Goal: Register for event/course

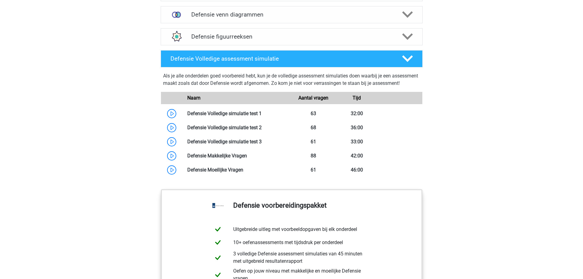
scroll to position [520, 0]
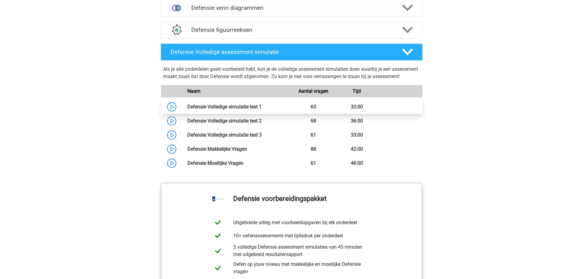
click at [261, 109] on link at bounding box center [261, 107] width 0 height 6
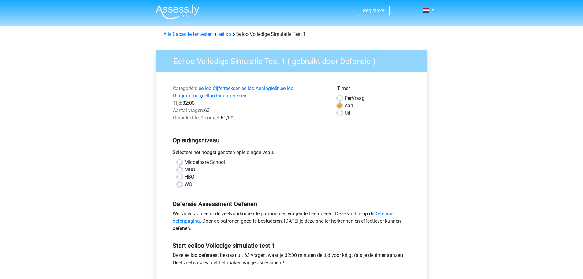
click at [344, 98] on label "Per Vraag" at bounding box center [354, 97] width 20 height 7
click at [339, 98] on input "Per Vraag" at bounding box center [339, 97] width 5 height 6
radio input "true"
click at [183, 168] on div "MBO" at bounding box center [291, 169] width 229 height 7
click at [184, 169] on label "MBO" at bounding box center [189, 169] width 11 height 7
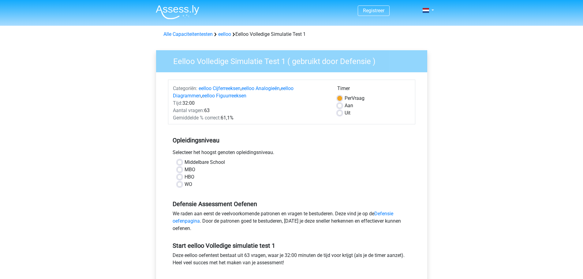
click at [181, 169] on input "MBO" at bounding box center [179, 169] width 5 height 6
radio input "true"
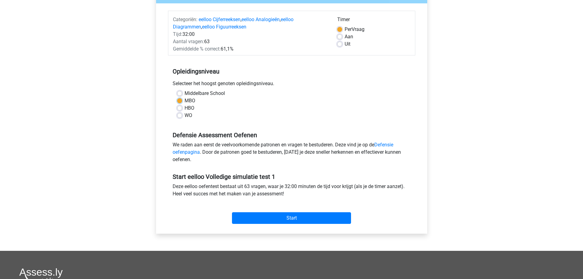
scroll to position [122, 0]
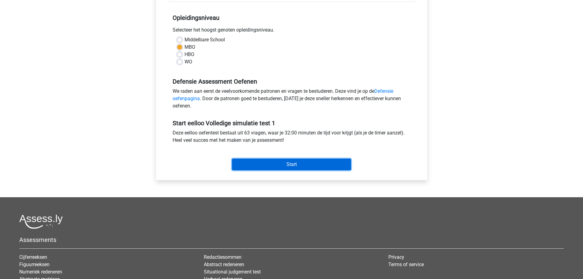
click at [274, 163] on input "Start" at bounding box center [291, 164] width 119 height 12
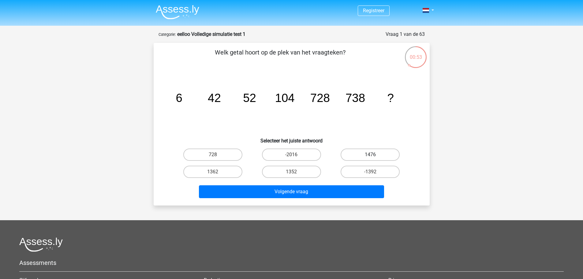
click at [363, 152] on label "1476" at bounding box center [369, 154] width 59 height 12
click at [370, 154] on input "1476" at bounding box center [372, 156] width 4 height 4
radio input "true"
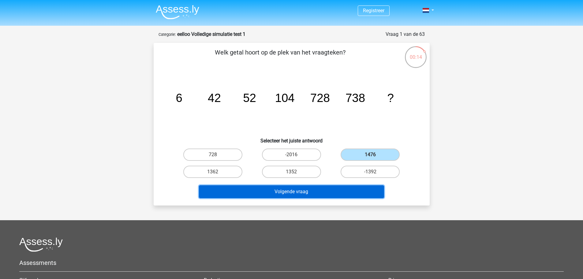
click at [344, 192] on button "Volgende vraag" at bounding box center [291, 191] width 185 height 13
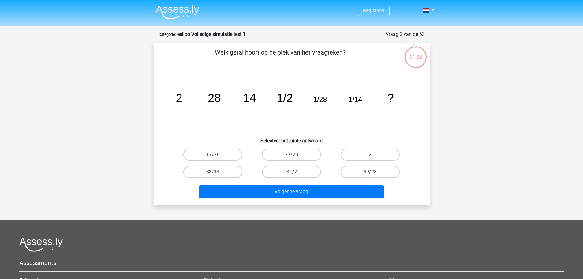
scroll to position [31, 0]
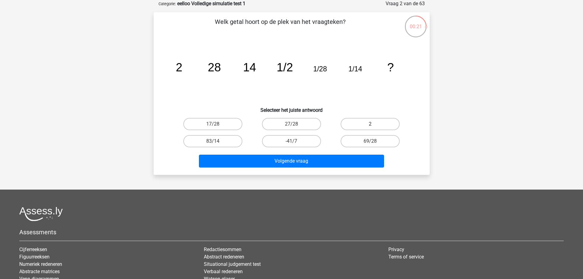
click at [358, 124] on label "2" at bounding box center [369, 124] width 59 height 12
click at [370, 124] on input "2" at bounding box center [372, 126] width 4 height 4
radio input "true"
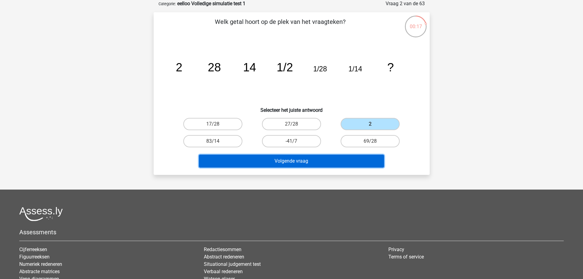
click at [354, 155] on button "Volgende vraag" at bounding box center [291, 160] width 185 height 13
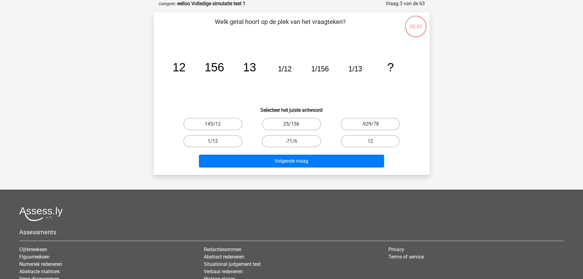
click at [281, 125] on label "25/156" at bounding box center [291, 124] width 59 height 12
click at [291, 125] on input "25/156" at bounding box center [293, 126] width 4 height 4
radio input "true"
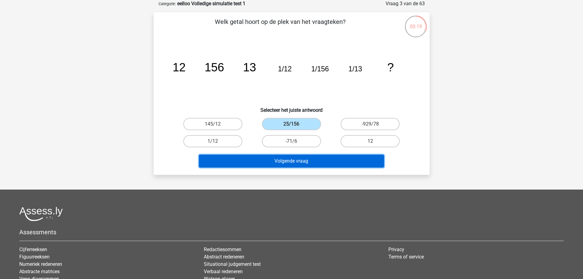
click at [289, 164] on button "Volgende vraag" at bounding box center [291, 160] width 185 height 13
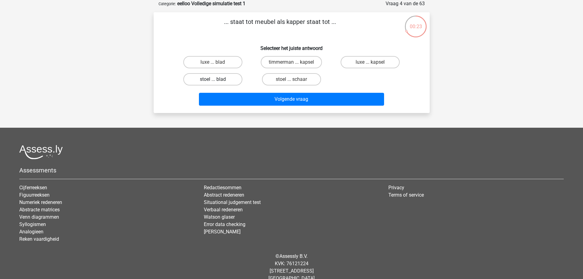
click at [235, 82] on label "stoel ... blad" at bounding box center [212, 79] width 59 height 12
click at [217, 82] on input "stoel ... blad" at bounding box center [215, 81] width 4 height 4
radio input "true"
click at [303, 62] on label "timmerman ... kapsel" at bounding box center [291, 62] width 61 height 12
click at [295, 62] on input "timmerman ... kapsel" at bounding box center [293, 64] width 4 height 4
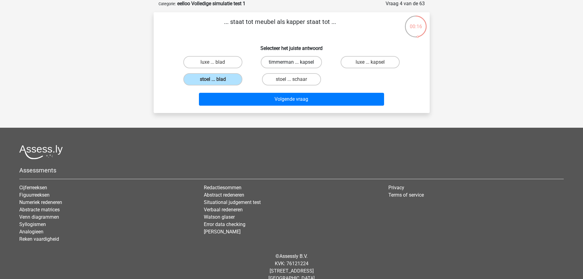
radio input "true"
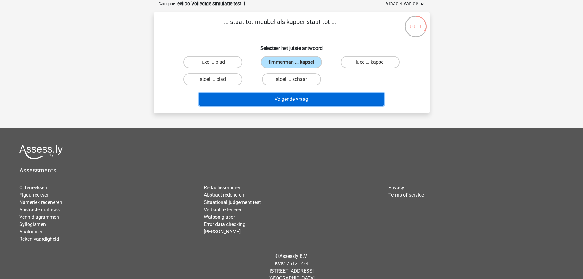
click at [346, 102] on button "Volgende vraag" at bounding box center [291, 99] width 185 height 13
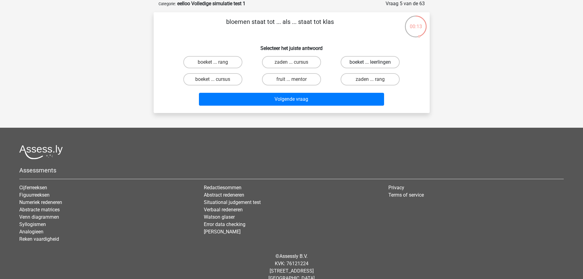
click at [369, 59] on label "boeket ... leerlingen" at bounding box center [369, 62] width 59 height 12
click at [370, 62] on input "boeket ... leerlingen" at bounding box center [372, 64] width 4 height 4
radio input "true"
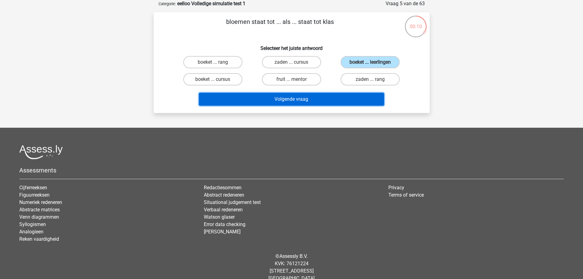
click at [352, 100] on button "Volgende vraag" at bounding box center [291, 99] width 185 height 13
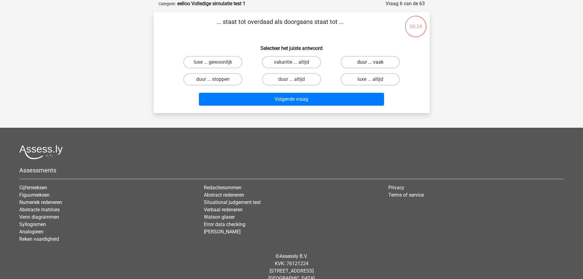
click at [353, 63] on label "duur ... vaak" at bounding box center [369, 62] width 59 height 12
click at [370, 63] on input "duur ... vaak" at bounding box center [372, 64] width 4 height 4
radio input "true"
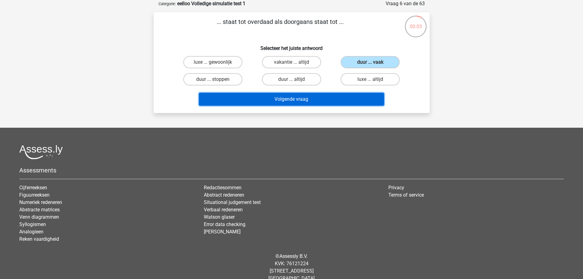
click at [277, 95] on button "Volgende vraag" at bounding box center [291, 99] width 185 height 13
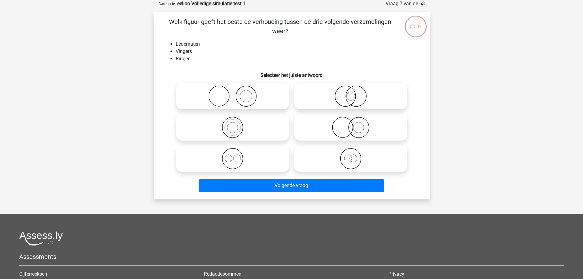
click at [243, 101] on icon at bounding box center [232, 95] width 108 height 21
click at [236, 93] on input "radio" at bounding box center [234, 91] width 4 height 4
radio input "true"
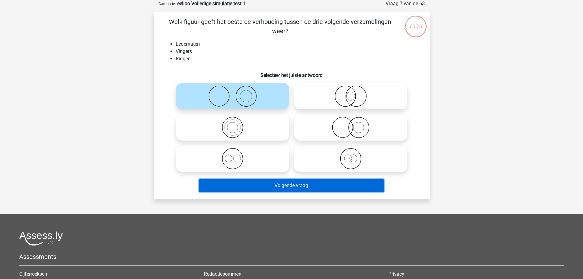
click at [301, 186] on button "Volgende vraag" at bounding box center [291, 185] width 185 height 13
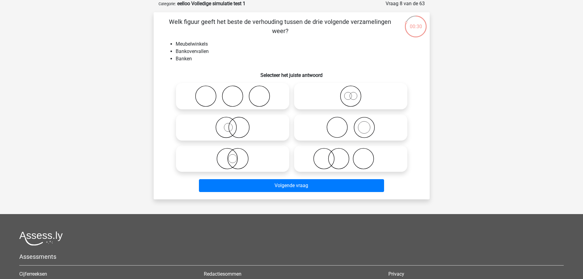
click at [227, 92] on icon at bounding box center [232, 95] width 108 height 21
click at [232, 92] on input "radio" at bounding box center [234, 91] width 4 height 4
radio input "true"
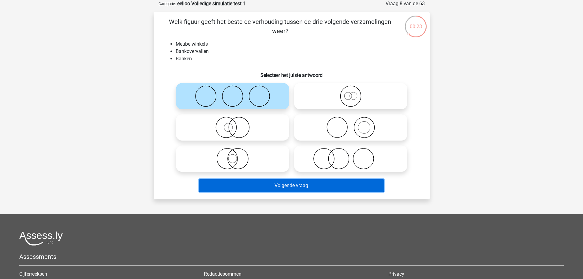
click at [300, 187] on button "Volgende vraag" at bounding box center [291, 185] width 185 height 13
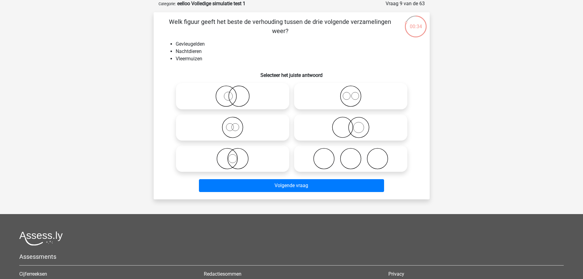
click at [234, 101] on icon at bounding box center [232, 95] width 108 height 21
click at [234, 93] on input "radio" at bounding box center [234, 91] width 4 height 4
radio input "true"
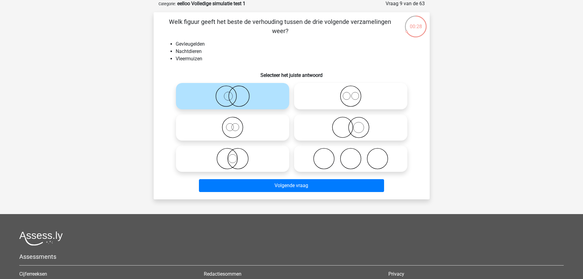
click at [244, 160] on icon at bounding box center [232, 158] width 108 height 21
click at [236, 155] on input "radio" at bounding box center [234, 153] width 4 height 4
radio input "true"
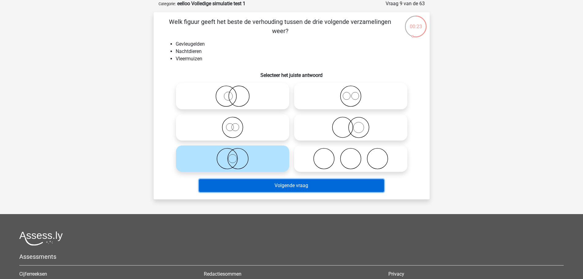
click at [304, 188] on button "Volgende vraag" at bounding box center [291, 185] width 185 height 13
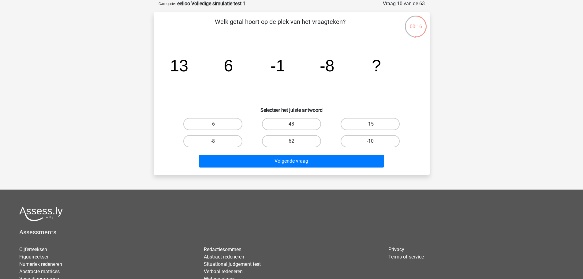
click at [378, 125] on label "-15" at bounding box center [369, 124] width 59 height 12
click at [374, 125] on input "-15" at bounding box center [372, 126] width 4 height 4
radio input "true"
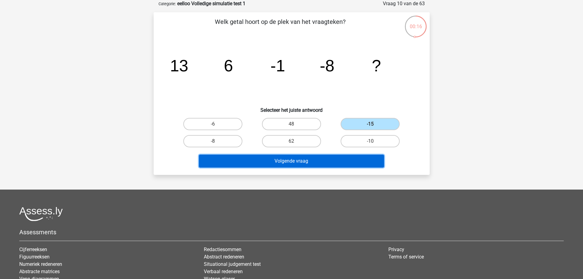
click at [354, 158] on button "Volgende vraag" at bounding box center [291, 160] width 185 height 13
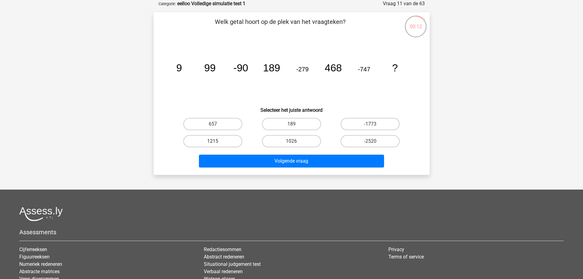
drag, startPoint x: 220, startPoint y: 143, endPoint x: 230, endPoint y: 139, distance: 11.2
click at [219, 143] on label "1215" at bounding box center [212, 141] width 59 height 12
click at [217, 143] on input "1215" at bounding box center [215, 143] width 4 height 4
radio input "true"
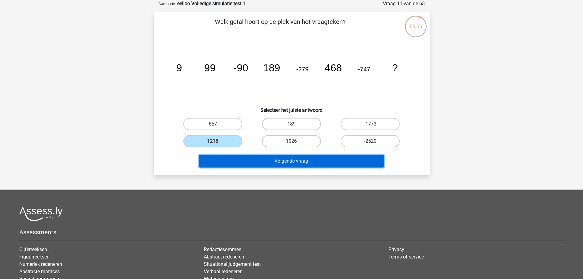
click at [337, 163] on button "Volgende vraag" at bounding box center [291, 160] width 185 height 13
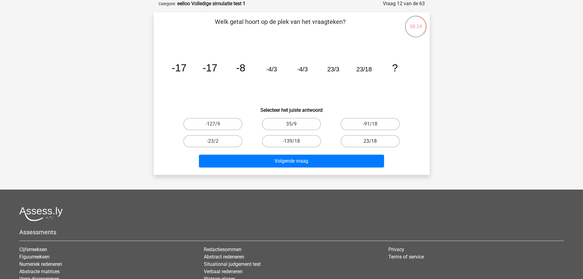
click at [375, 141] on label "23/18" at bounding box center [369, 141] width 59 height 12
click at [374, 141] on input "23/18" at bounding box center [372, 143] width 4 height 4
radio input "true"
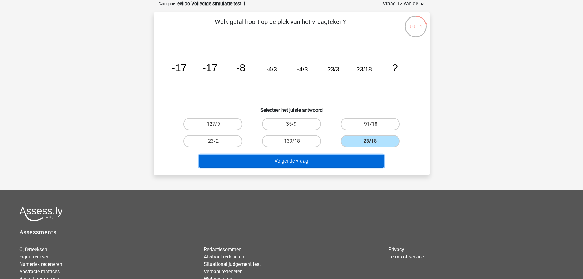
click at [357, 163] on button "Volgende vraag" at bounding box center [291, 160] width 185 height 13
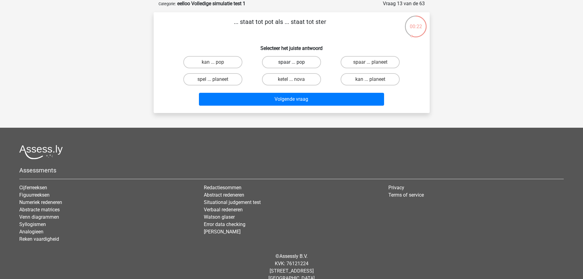
click at [305, 64] on label "spaar ... pop" at bounding box center [291, 62] width 59 height 12
click at [295, 64] on input "spaar ... pop" at bounding box center [293, 64] width 4 height 4
radio input "true"
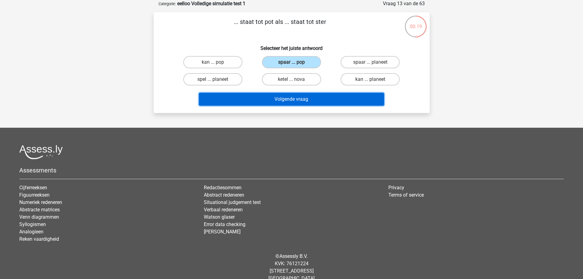
click at [330, 94] on button "Volgende vraag" at bounding box center [291, 99] width 185 height 13
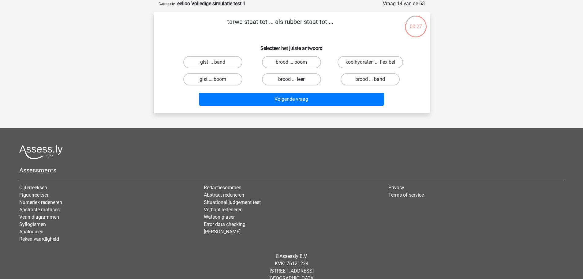
click at [304, 79] on label "brood ... leer" at bounding box center [291, 79] width 59 height 12
click at [295, 79] on input "brood ... leer" at bounding box center [293, 81] width 4 height 4
radio input "true"
click at [355, 82] on label "brood ... band" at bounding box center [369, 79] width 59 height 12
click at [370, 82] on input "brood ... band" at bounding box center [372, 81] width 4 height 4
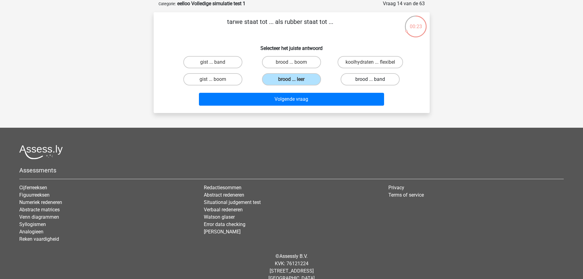
radio input "true"
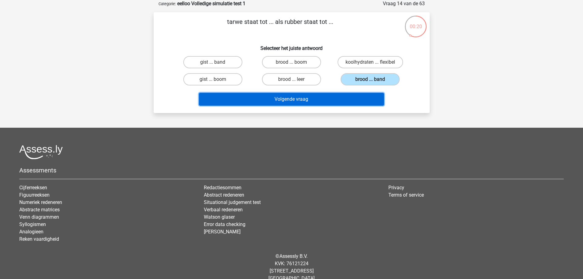
click at [353, 103] on button "Volgende vraag" at bounding box center [291, 99] width 185 height 13
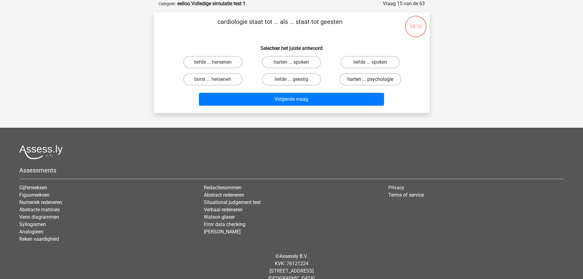
click at [366, 78] on label "harten ... psychologie" at bounding box center [370, 79] width 62 height 12
click at [370, 79] on input "harten ... psychologie" at bounding box center [372, 81] width 4 height 4
radio input "true"
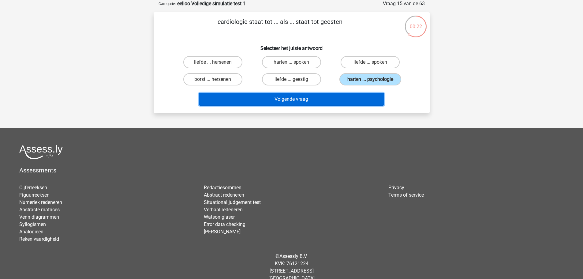
click at [343, 99] on button "Volgende vraag" at bounding box center [291, 99] width 185 height 13
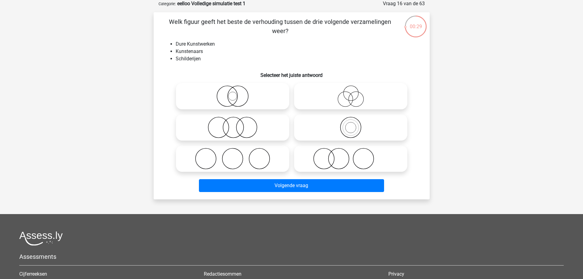
click at [360, 157] on icon at bounding box center [350, 158] width 108 height 21
click at [354, 155] on input "radio" at bounding box center [352, 153] width 4 height 4
radio input "true"
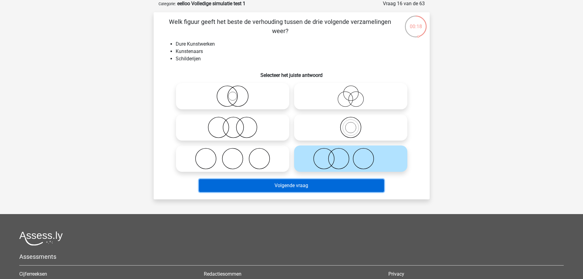
click at [306, 186] on button "Volgende vraag" at bounding box center [291, 185] width 185 height 13
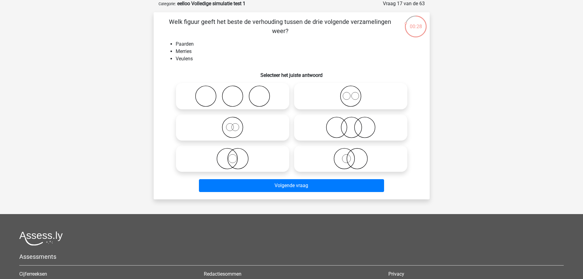
click at [353, 99] on icon at bounding box center [350, 95] width 108 height 21
click at [353, 93] on input "radio" at bounding box center [352, 91] width 4 height 4
radio input "true"
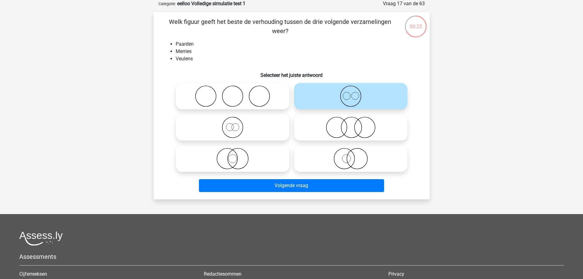
click at [253, 131] on icon at bounding box center [232, 127] width 108 height 21
click at [236, 124] on input "radio" at bounding box center [234, 122] width 4 height 4
radio input "true"
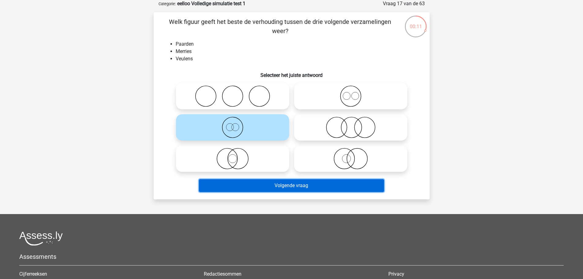
click at [275, 184] on button "Volgende vraag" at bounding box center [291, 185] width 185 height 13
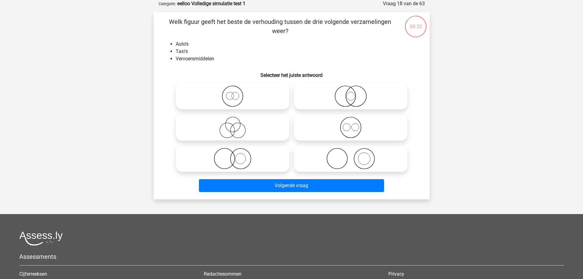
click at [236, 92] on icon at bounding box center [232, 95] width 108 height 21
click at [236, 92] on input "radio" at bounding box center [234, 91] width 4 height 4
radio input "true"
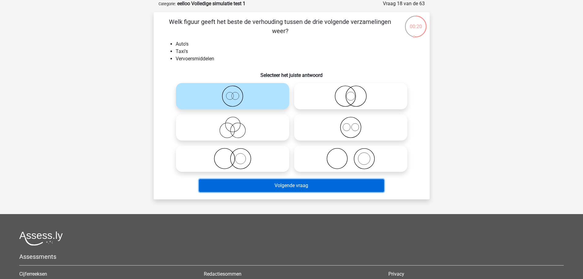
click at [318, 184] on button "Volgende vraag" at bounding box center [291, 185] width 185 height 13
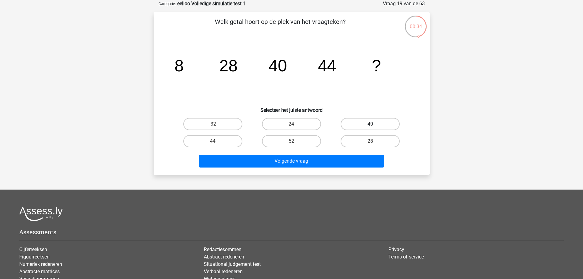
click at [382, 124] on label "40" at bounding box center [369, 124] width 59 height 12
click at [374, 124] on input "40" at bounding box center [372, 126] width 4 height 4
radio input "true"
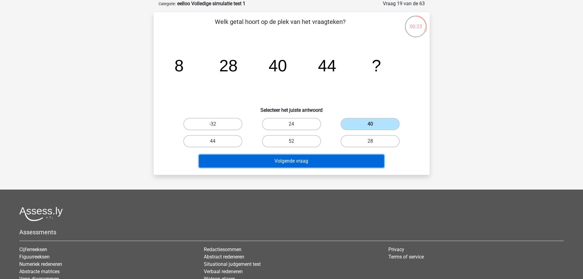
click at [364, 161] on button "Volgende vraag" at bounding box center [291, 160] width 185 height 13
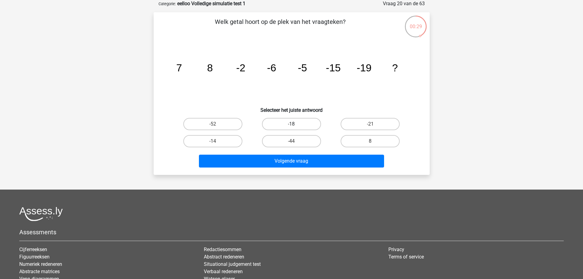
click at [297, 120] on label "-18" at bounding box center [291, 124] width 59 height 12
click at [295, 124] on input "-18" at bounding box center [293, 126] width 4 height 4
radio input "true"
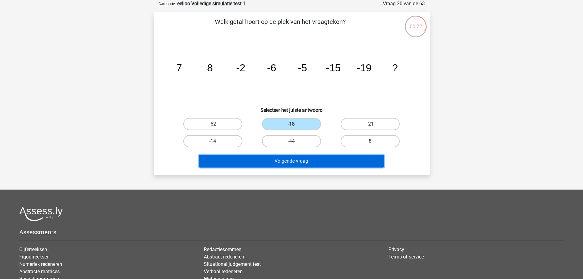
click at [337, 161] on button "Volgende vraag" at bounding box center [291, 160] width 185 height 13
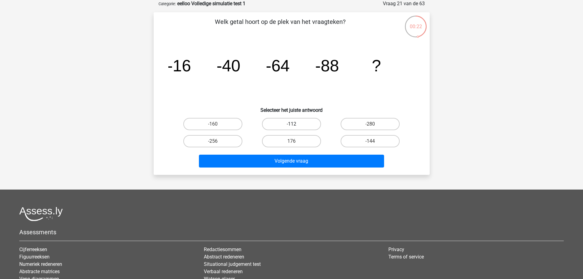
click at [296, 121] on label "-112" at bounding box center [291, 124] width 59 height 12
click at [295, 124] on input "-112" at bounding box center [293, 126] width 4 height 4
radio input "true"
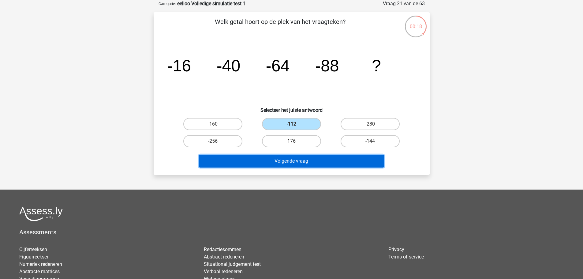
click at [347, 159] on button "Volgende vraag" at bounding box center [291, 160] width 185 height 13
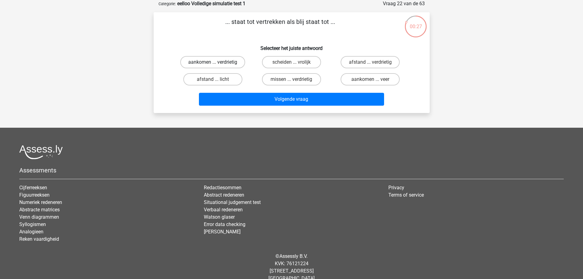
click at [238, 59] on label "aankomen ... verdrietig" at bounding box center [212, 62] width 65 height 12
click at [217, 62] on input "aankomen ... verdrietig" at bounding box center [215, 64] width 4 height 4
radio input "true"
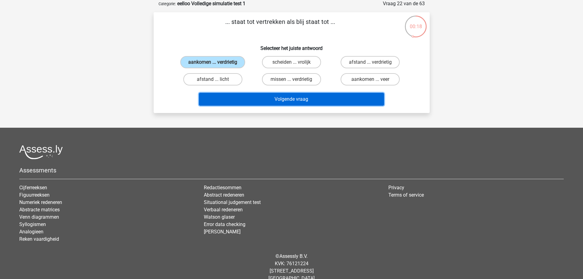
click at [339, 102] on button "Volgende vraag" at bounding box center [291, 99] width 185 height 13
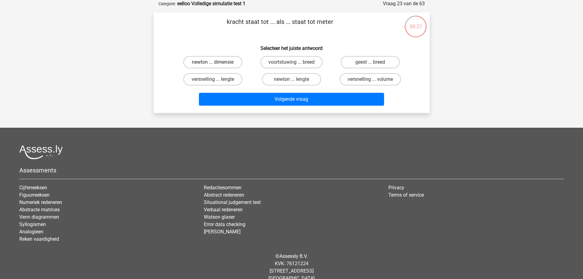
click at [231, 57] on label "newton ... dimensie" at bounding box center [212, 62] width 59 height 12
click at [217, 62] on input "newton ... dimensie" at bounding box center [215, 64] width 4 height 4
radio input "true"
click at [305, 81] on label "newton ... lengte" at bounding box center [291, 79] width 59 height 12
click at [295, 81] on input "newton ... lengte" at bounding box center [293, 81] width 4 height 4
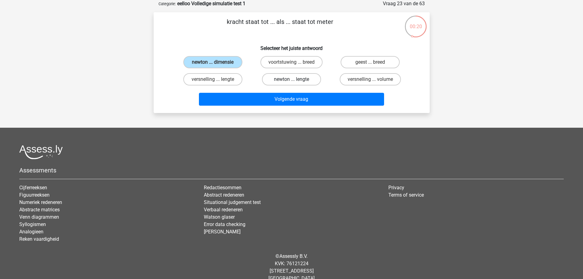
radio input "true"
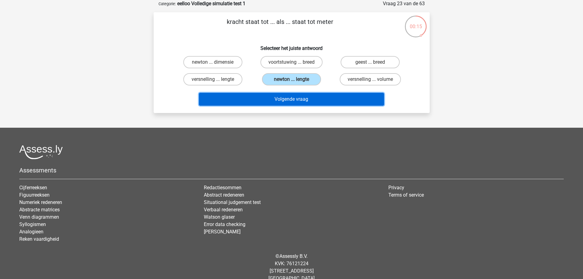
click at [371, 99] on button "Volgende vraag" at bounding box center [291, 99] width 185 height 13
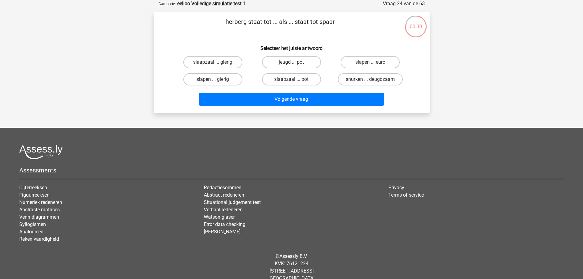
click at [285, 65] on label "jeugd ... pot" at bounding box center [291, 62] width 59 height 12
click at [291, 65] on input "jeugd ... pot" at bounding box center [293, 64] width 4 height 4
radio input "true"
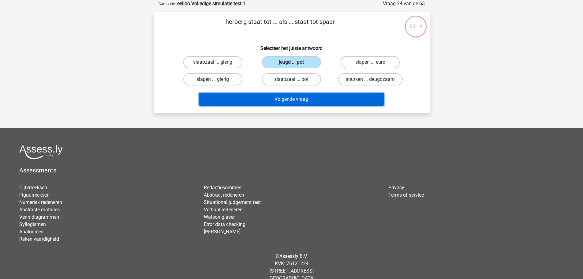
click at [308, 102] on button "Volgende vraag" at bounding box center [291, 99] width 185 height 13
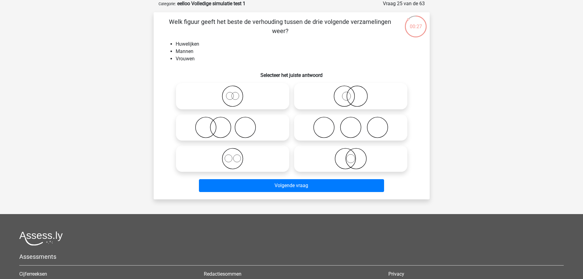
click at [333, 123] on icon at bounding box center [350, 127] width 108 height 21
click at [350, 123] on input "radio" at bounding box center [352, 122] width 4 height 4
radio input "true"
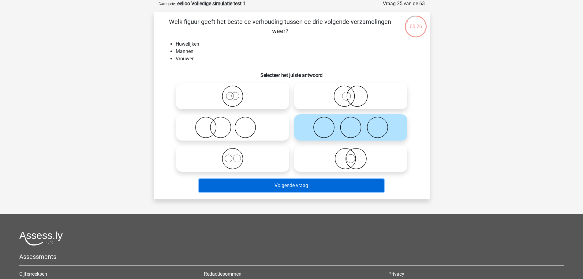
click at [329, 183] on button "Volgende vraag" at bounding box center [291, 185] width 185 height 13
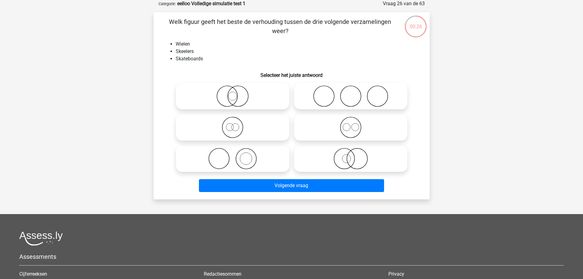
click at [345, 92] on icon at bounding box center [350, 95] width 108 height 21
click at [350, 92] on input "radio" at bounding box center [352, 91] width 4 height 4
radio input "true"
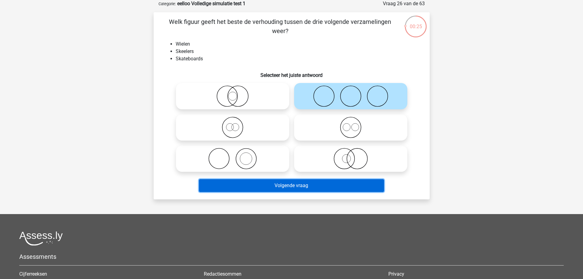
click at [327, 184] on button "Volgende vraag" at bounding box center [291, 185] width 185 height 13
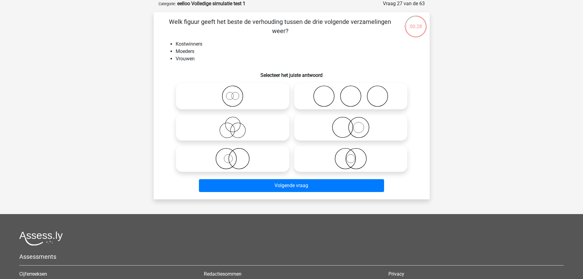
click at [250, 130] on icon at bounding box center [232, 127] width 108 height 21
click at [236, 124] on input "radio" at bounding box center [234, 122] width 4 height 4
radio input "true"
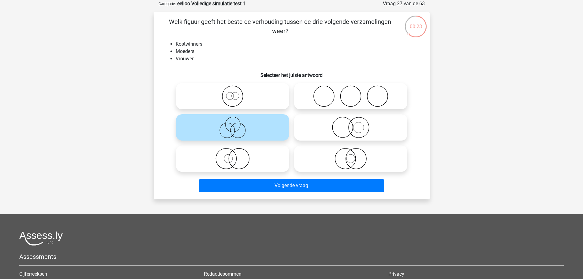
click at [255, 154] on icon at bounding box center [232, 158] width 108 height 21
click at [236, 154] on input "radio" at bounding box center [234, 153] width 4 height 4
radio input "true"
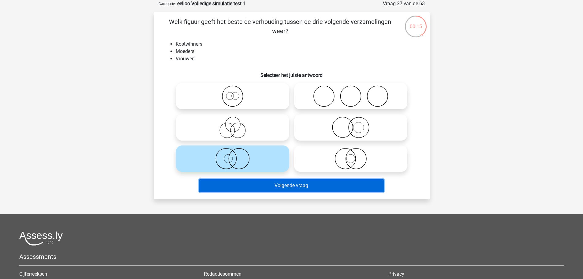
click at [301, 186] on button "Volgende vraag" at bounding box center [291, 185] width 185 height 13
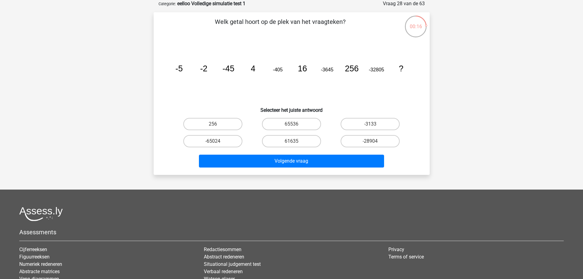
click at [292, 124] on input "65536" at bounding box center [293, 126] width 4 height 4
radio input "true"
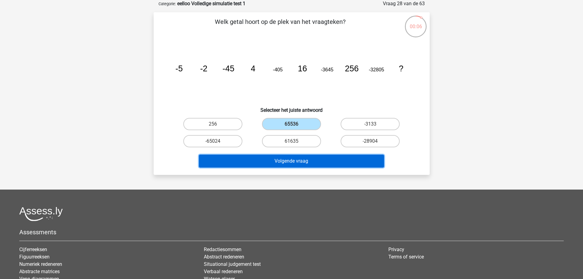
click at [372, 160] on button "Volgende vraag" at bounding box center [291, 160] width 185 height 13
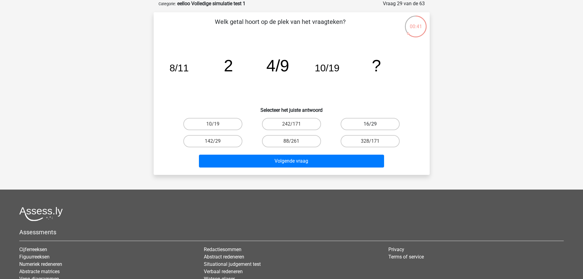
click at [379, 124] on label "16/29" at bounding box center [369, 124] width 59 height 12
click at [374, 124] on input "16/29" at bounding box center [372, 126] width 4 height 4
radio input "true"
click at [227, 127] on label "10/19" at bounding box center [212, 124] width 59 height 12
click at [217, 127] on input "10/19" at bounding box center [215, 126] width 4 height 4
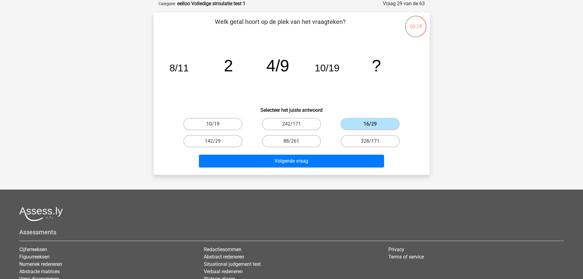
radio input "true"
click at [345, 124] on label "16/29" at bounding box center [369, 124] width 59 height 12
click at [370, 124] on input "16/29" at bounding box center [372, 126] width 4 height 4
radio input "true"
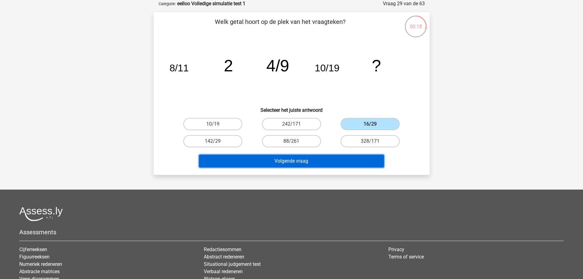
click at [329, 163] on button "Volgende vraag" at bounding box center [291, 160] width 185 height 13
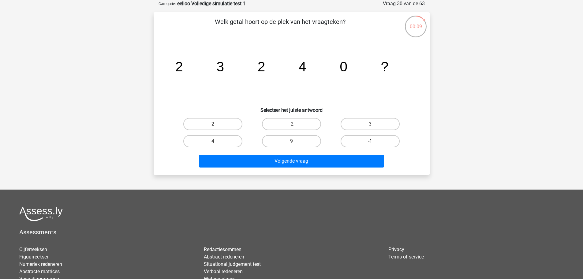
click at [293, 143] on input "9" at bounding box center [293, 143] width 4 height 4
radio input "true"
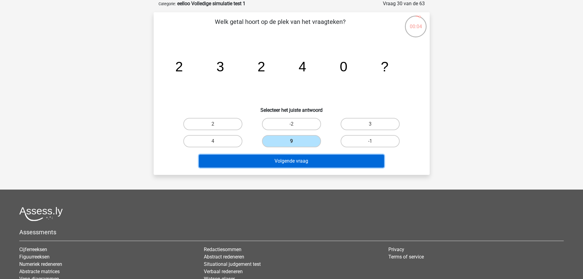
click at [304, 164] on button "Volgende vraag" at bounding box center [291, 160] width 185 height 13
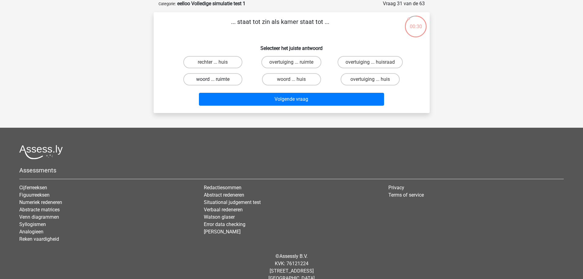
click at [209, 77] on label "woord ... ruimte" at bounding box center [212, 79] width 59 height 12
click at [213, 79] on input "woord ... ruimte" at bounding box center [215, 81] width 4 height 4
radio input "true"
click at [304, 80] on label "woord ... huis" at bounding box center [291, 79] width 59 height 12
click at [295, 80] on input "woord ... huis" at bounding box center [293, 81] width 4 height 4
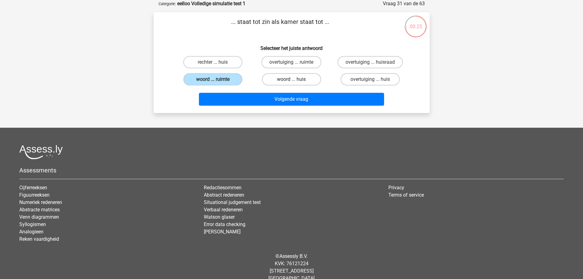
radio input "true"
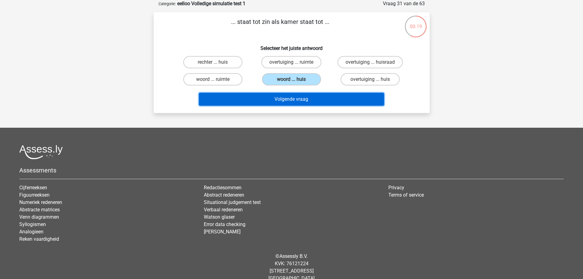
click at [314, 99] on button "Volgende vraag" at bounding box center [291, 99] width 185 height 13
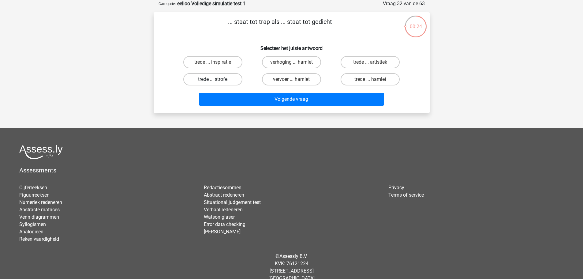
click at [231, 79] on label "trede ... strofe" at bounding box center [212, 79] width 59 height 12
click at [217, 79] on input "trede ... strofe" at bounding box center [215, 81] width 4 height 4
radio input "true"
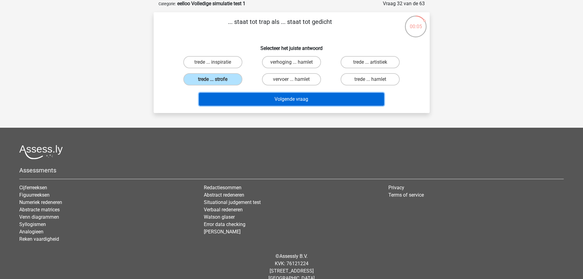
click at [330, 102] on button "Volgende vraag" at bounding box center [291, 99] width 185 height 13
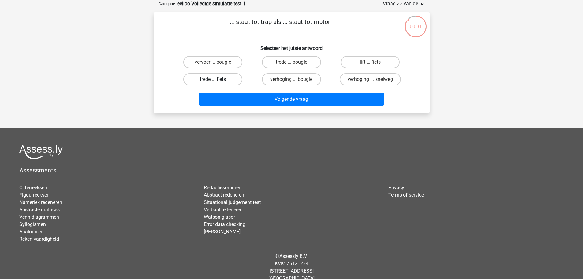
click at [228, 80] on label "trede ... fiets" at bounding box center [212, 79] width 59 height 12
click at [217, 80] on input "trede ... fiets" at bounding box center [215, 81] width 4 height 4
radio input "true"
click at [302, 62] on label "trede ... bougie" at bounding box center [291, 62] width 59 height 12
click at [295, 62] on input "trede ... bougie" at bounding box center [293, 64] width 4 height 4
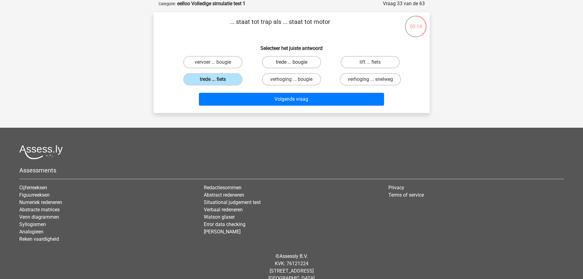
radio input "true"
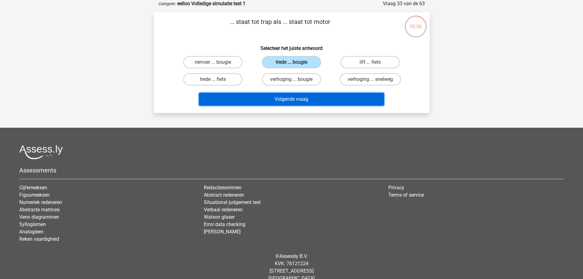
click at [343, 99] on button "Volgende vraag" at bounding box center [291, 99] width 185 height 13
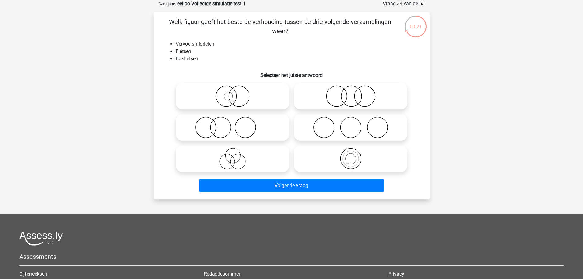
click at [344, 161] on icon at bounding box center [350, 158] width 108 height 21
click at [350, 155] on input "radio" at bounding box center [352, 153] width 4 height 4
radio input "true"
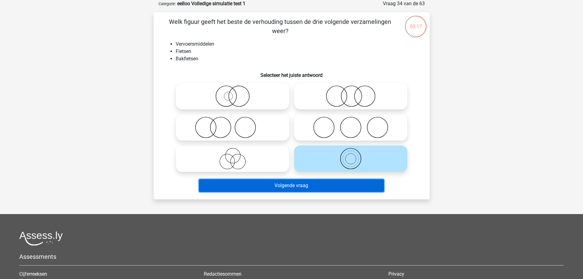
click at [308, 188] on button "Volgende vraag" at bounding box center [291, 185] width 185 height 13
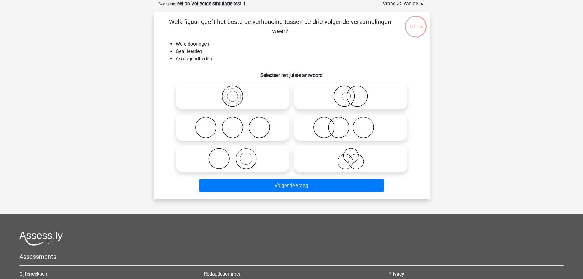
click at [261, 155] on icon at bounding box center [232, 158] width 108 height 21
click at [236, 155] on input "radio" at bounding box center [234, 153] width 4 height 4
radio input "true"
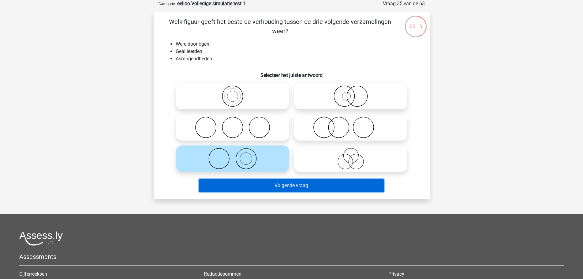
click at [324, 187] on button "Volgende vraag" at bounding box center [291, 185] width 185 height 13
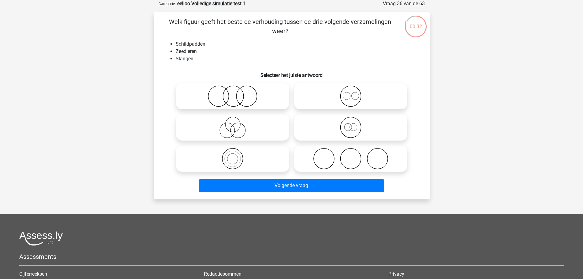
click at [250, 98] on icon at bounding box center [232, 95] width 108 height 21
click at [236, 93] on input "radio" at bounding box center [234, 91] width 4 height 4
radio input "true"
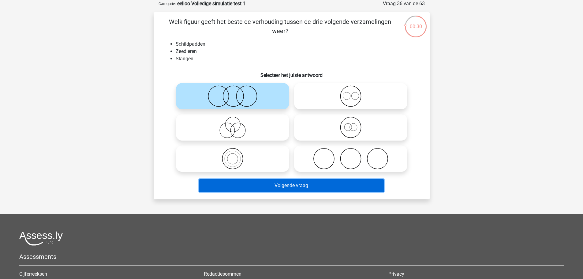
click at [308, 184] on button "Volgende vraag" at bounding box center [291, 185] width 185 height 13
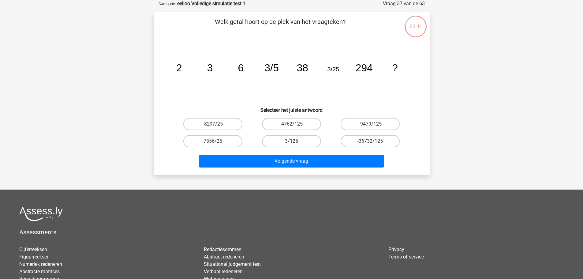
click at [305, 144] on label "3/125" at bounding box center [291, 141] width 59 height 12
click at [295, 144] on input "3/125" at bounding box center [293, 143] width 4 height 4
radio input "true"
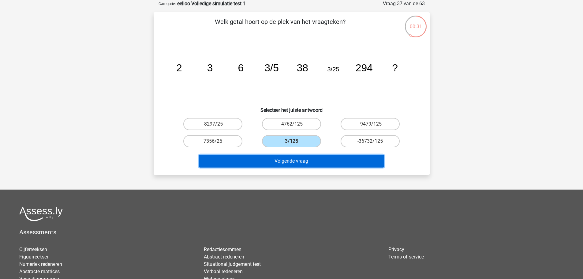
click at [354, 162] on button "Volgende vraag" at bounding box center [291, 160] width 185 height 13
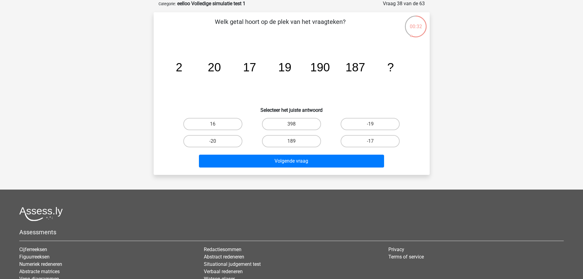
click at [292, 143] on input "189" at bounding box center [293, 143] width 4 height 4
radio input "true"
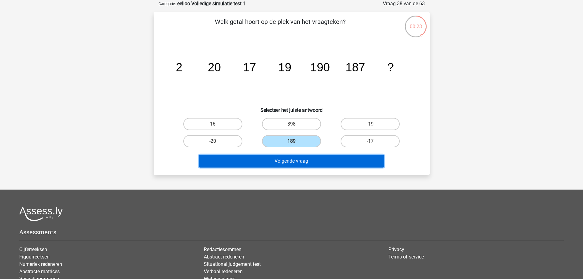
click at [350, 161] on button "Volgende vraag" at bounding box center [291, 160] width 185 height 13
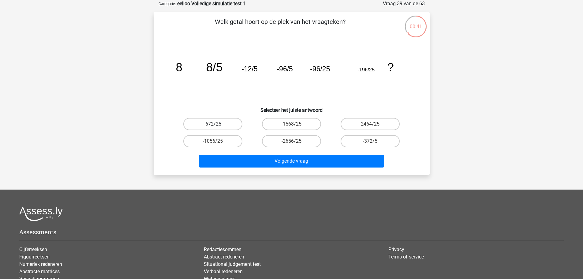
click at [223, 125] on label "-672/25" at bounding box center [212, 124] width 59 height 12
click at [217, 125] on input "-672/25" at bounding box center [215, 126] width 4 height 4
radio input "true"
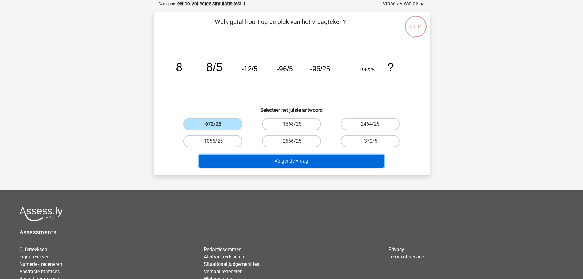
click at [328, 162] on button "Volgende vraag" at bounding box center [291, 160] width 185 height 13
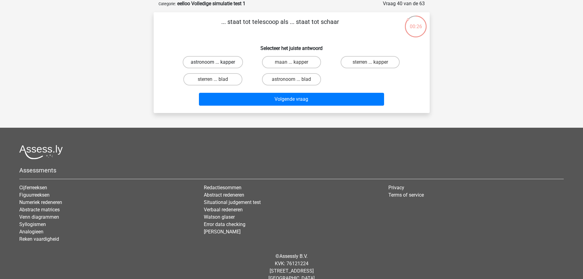
click at [228, 63] on label "astronoom ... kapper" at bounding box center [213, 62] width 60 height 12
click at [217, 63] on input "astronoom ... kapper" at bounding box center [215, 64] width 4 height 4
radio input "true"
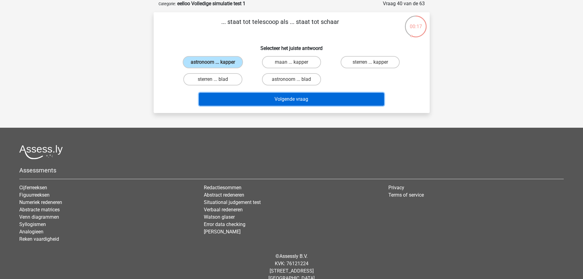
click at [325, 100] on button "Volgende vraag" at bounding box center [291, 99] width 185 height 13
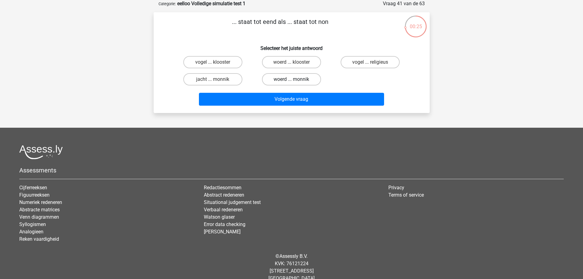
click at [289, 79] on label "woerd ... monnik" at bounding box center [291, 79] width 59 height 12
click at [291, 79] on input "woerd ... monnik" at bounding box center [293, 81] width 4 height 4
radio input "true"
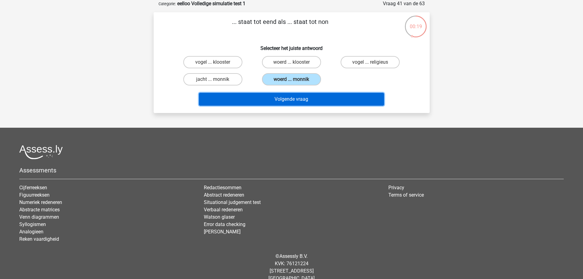
click at [341, 100] on button "Volgende vraag" at bounding box center [291, 99] width 185 height 13
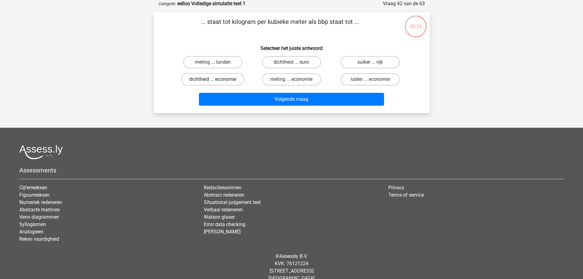
click at [227, 81] on label "dichtheid ... economie" at bounding box center [212, 79] width 63 height 12
click at [217, 81] on input "dichtheid ... economie" at bounding box center [215, 81] width 4 height 4
radio input "true"
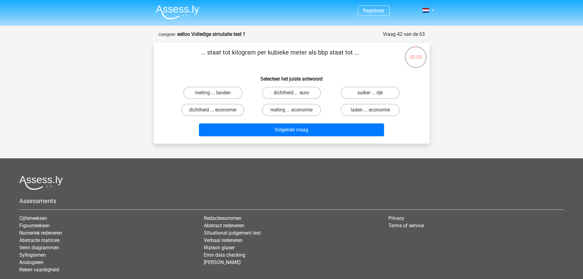
scroll to position [31, 0]
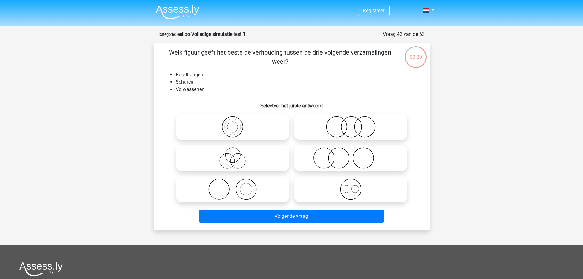
click at [316, 161] on icon at bounding box center [350, 157] width 108 height 21
click at [350, 155] on input "radio" at bounding box center [352, 153] width 4 height 4
radio input "true"
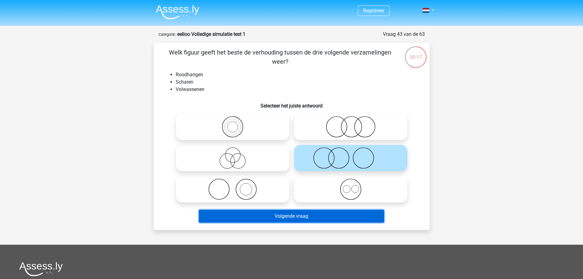
click at [323, 214] on button "Volgende vraag" at bounding box center [291, 215] width 185 height 13
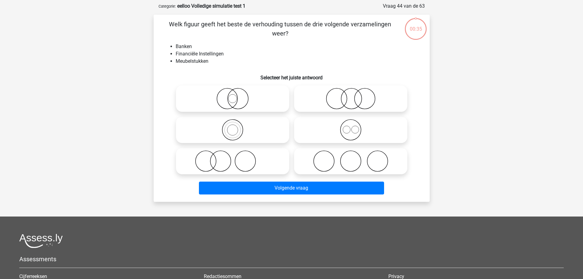
scroll to position [31, 0]
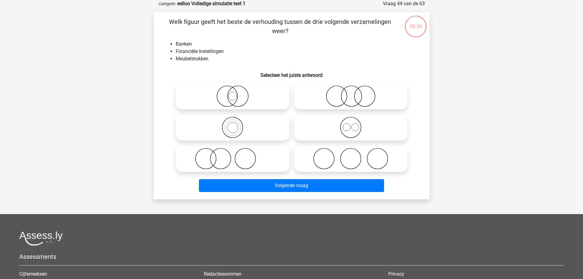
click at [332, 96] on icon at bounding box center [350, 95] width 108 height 21
click at [350, 93] on input "radio" at bounding box center [352, 91] width 4 height 4
radio input "true"
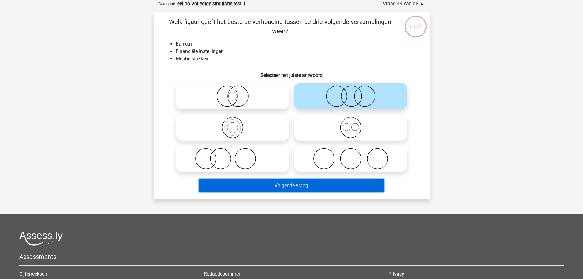
click at [324, 183] on button "Volgende vraag" at bounding box center [291, 185] width 185 height 13
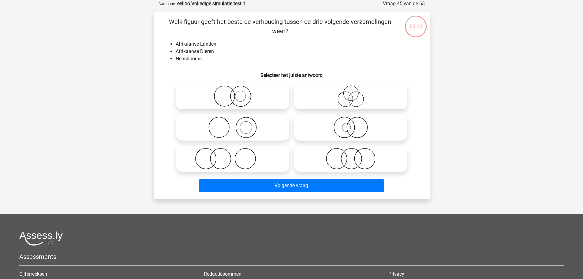
click at [237, 96] on icon at bounding box center [232, 95] width 108 height 21
click at [236, 93] on input "radio" at bounding box center [234, 91] width 4 height 4
radio input "true"
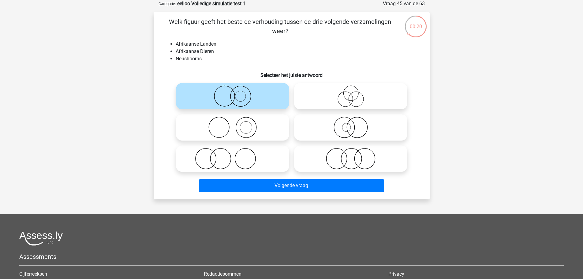
click at [252, 125] on icon at bounding box center [232, 127] width 108 height 21
click at [236, 124] on input "radio" at bounding box center [234, 122] width 4 height 4
radio input "true"
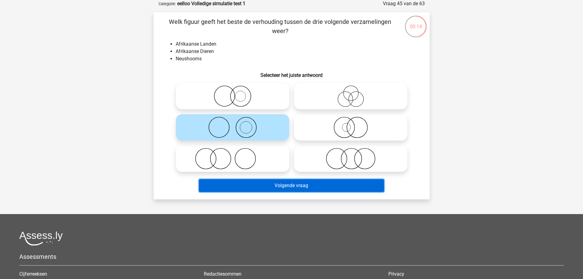
click at [301, 187] on button "Volgende vraag" at bounding box center [291, 185] width 185 height 13
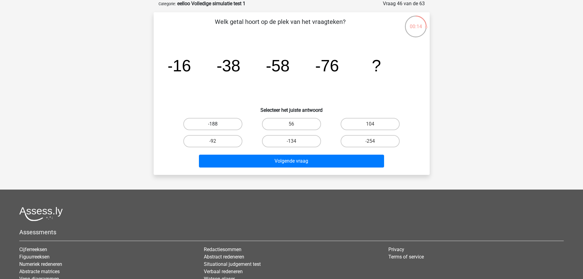
click at [221, 127] on label "-188" at bounding box center [212, 124] width 59 height 12
click at [217, 127] on input "-188" at bounding box center [215, 126] width 4 height 4
radio input "true"
click at [228, 142] on label "-92" at bounding box center [212, 141] width 59 height 12
click at [217, 142] on input "-92" at bounding box center [215, 143] width 4 height 4
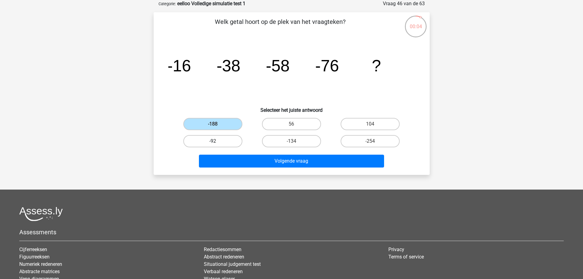
radio input "true"
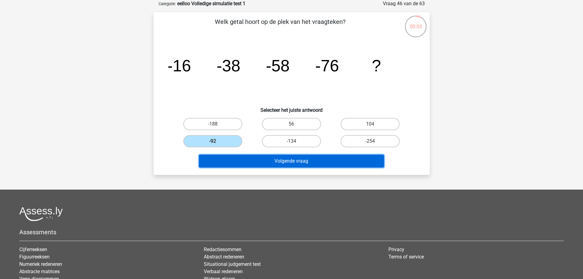
click at [286, 161] on button "Volgende vraag" at bounding box center [291, 160] width 185 height 13
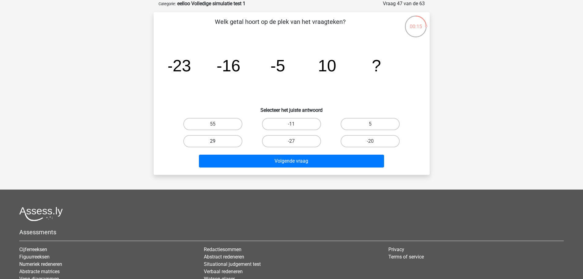
click at [227, 141] on label "29" at bounding box center [212, 141] width 59 height 12
click at [217, 141] on input "29" at bounding box center [215, 143] width 4 height 4
radio input "true"
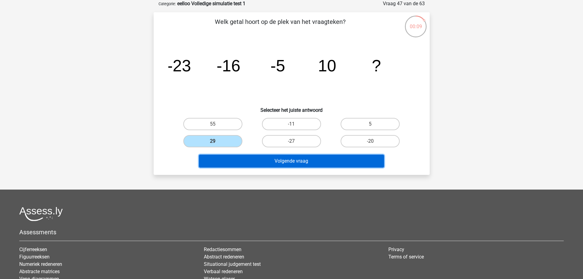
click at [344, 161] on button "Volgende vraag" at bounding box center [291, 160] width 185 height 13
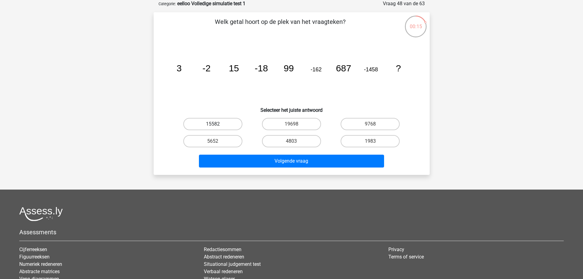
click at [229, 126] on label "15582" at bounding box center [212, 124] width 59 height 12
click at [217, 126] on input "15582" at bounding box center [215, 126] width 4 height 4
radio input "true"
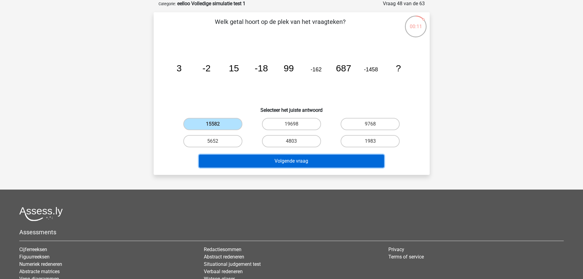
click at [325, 161] on button "Volgende vraag" at bounding box center [291, 160] width 185 height 13
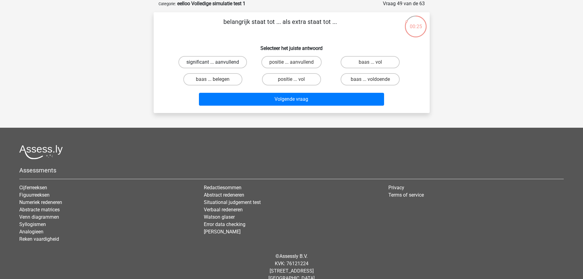
click at [223, 65] on label "significant ... aanvullend" at bounding box center [212, 62] width 69 height 12
click at [217, 65] on input "significant ... aanvullend" at bounding box center [215, 64] width 4 height 4
radio input "true"
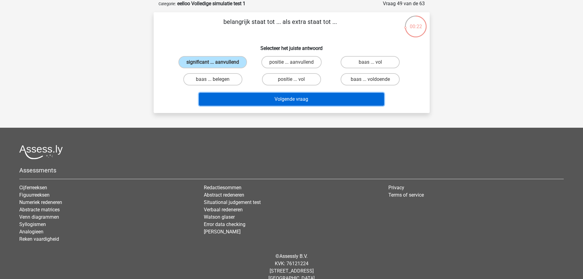
click at [282, 102] on button "Volgende vraag" at bounding box center [291, 99] width 185 height 13
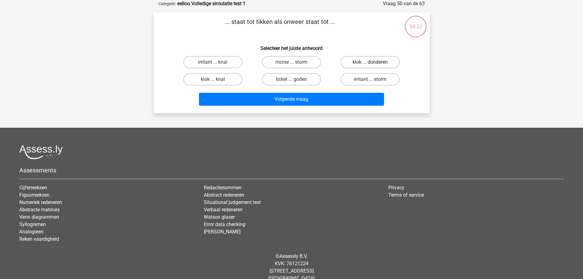
click at [361, 65] on label "klok ... donderen" at bounding box center [369, 62] width 59 height 12
click at [370, 65] on input "klok ... donderen" at bounding box center [372, 64] width 4 height 4
radio input "true"
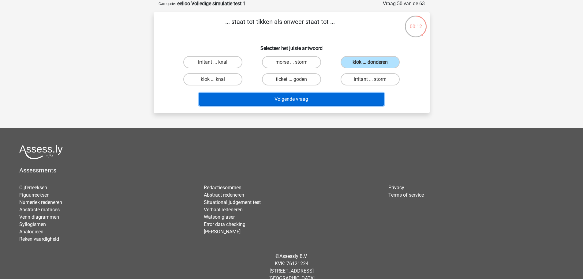
click at [297, 100] on button "Volgende vraag" at bounding box center [291, 99] width 185 height 13
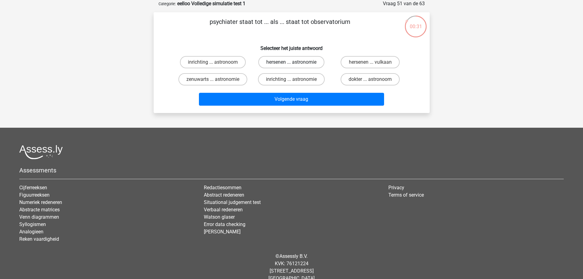
click at [289, 63] on label "hersenen ... astronomie" at bounding box center [291, 62] width 66 height 12
click at [291, 63] on input "hersenen ... astronomie" at bounding box center [293, 64] width 4 height 4
radio input "true"
click at [364, 84] on label "dokter ... astronoom" at bounding box center [369, 79] width 59 height 12
click at [370, 83] on input "dokter ... astronoom" at bounding box center [372, 81] width 4 height 4
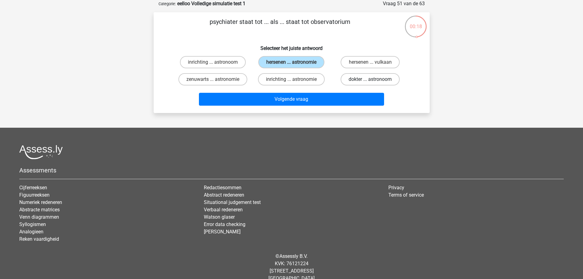
radio input "true"
click at [303, 65] on label "hersenen ... astronomie" at bounding box center [291, 62] width 66 height 12
click at [295, 65] on input "hersenen ... astronomie" at bounding box center [293, 64] width 4 height 4
radio input "true"
click at [236, 62] on label "inrichting ... astronoom" at bounding box center [213, 62] width 66 height 12
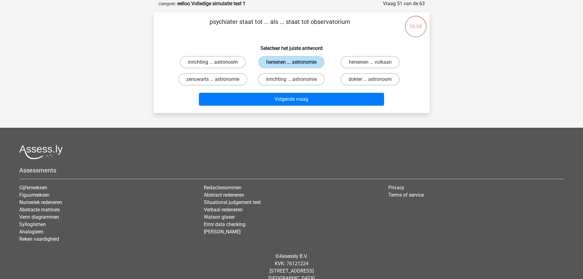
click at [217, 62] on input "inrichting ... astronoom" at bounding box center [215, 64] width 4 height 4
radio input "true"
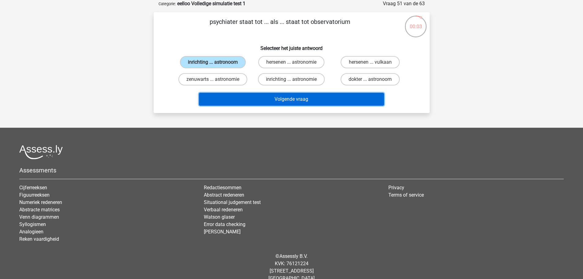
click at [299, 98] on button "Volgende vraag" at bounding box center [291, 99] width 185 height 13
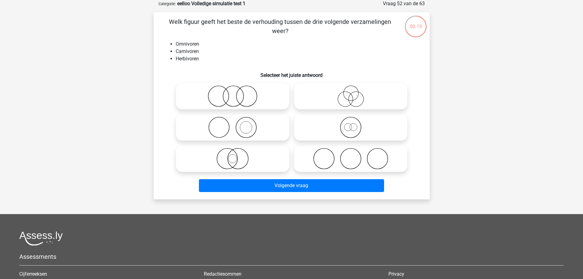
click at [208, 100] on icon at bounding box center [232, 95] width 108 height 21
click at [232, 93] on input "radio" at bounding box center [234, 91] width 4 height 4
radio input "true"
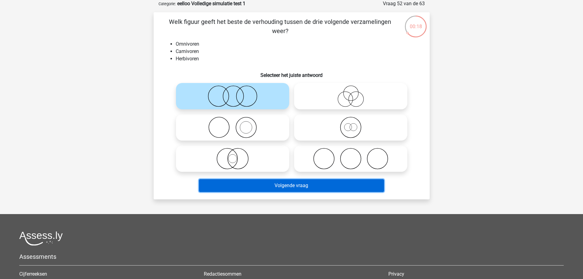
click at [303, 183] on button "Volgende vraag" at bounding box center [291, 185] width 185 height 13
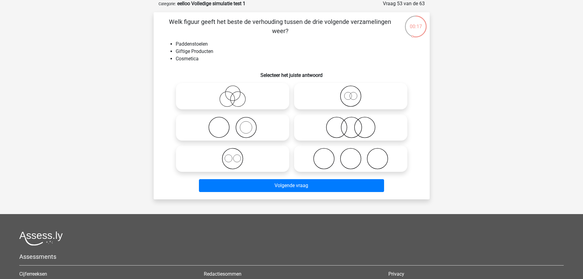
click at [329, 129] on icon at bounding box center [350, 127] width 108 height 21
click at [350, 124] on input "radio" at bounding box center [352, 122] width 4 height 4
radio input "true"
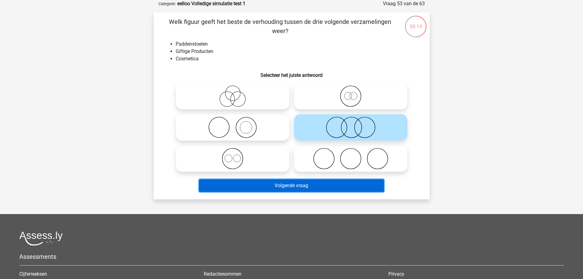
click at [330, 187] on button "Volgende vraag" at bounding box center [291, 185] width 185 height 13
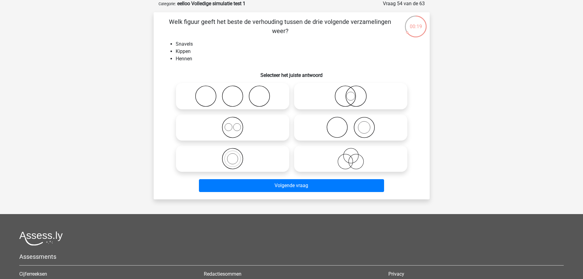
click at [323, 127] on icon at bounding box center [350, 127] width 108 height 21
click at [350, 124] on input "radio" at bounding box center [352, 122] width 4 height 4
radio input "true"
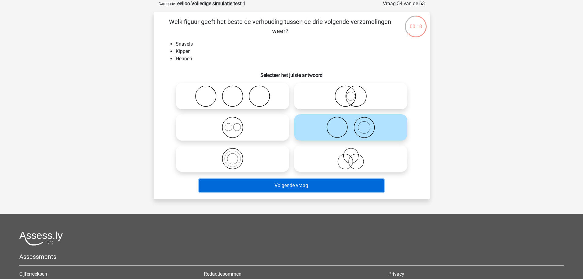
click at [308, 183] on button "Volgende vraag" at bounding box center [291, 185] width 185 height 13
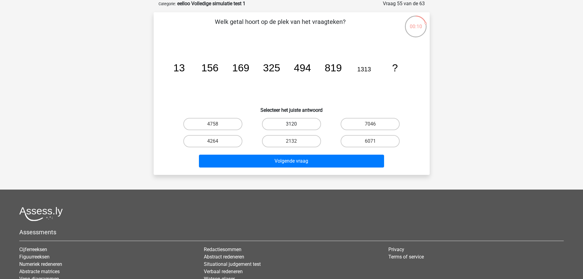
click at [308, 129] on label "3120" at bounding box center [291, 124] width 59 height 12
click at [295, 128] on input "3120" at bounding box center [293, 126] width 4 height 4
radio input "true"
click at [302, 147] on label "2132" at bounding box center [291, 141] width 59 height 12
click at [295, 145] on input "2132" at bounding box center [293, 143] width 4 height 4
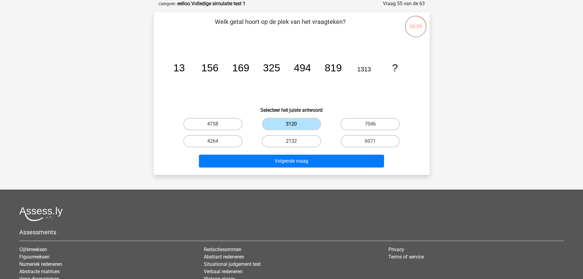
radio input "true"
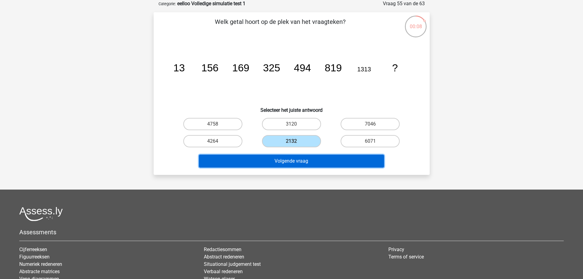
click at [318, 160] on button "Volgende vraag" at bounding box center [291, 160] width 185 height 13
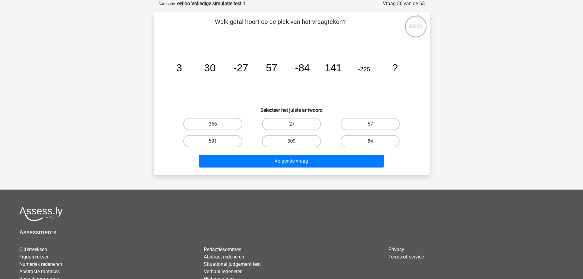
click at [309, 127] on label "-27" at bounding box center [291, 124] width 59 height 12
click at [295, 127] on input "-27" at bounding box center [293, 126] width 4 height 4
radio input "true"
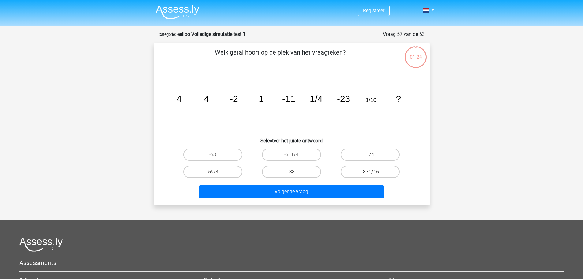
scroll to position [31, 0]
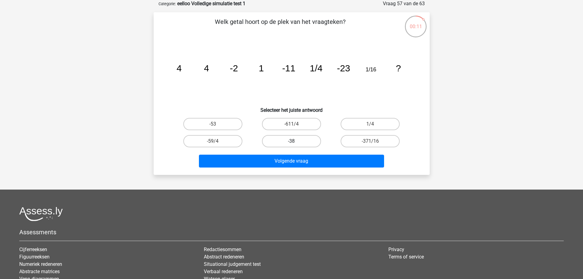
click at [313, 140] on label "-38" at bounding box center [291, 141] width 59 height 12
click at [295, 141] on input "-38" at bounding box center [293, 143] width 4 height 4
radio input "true"
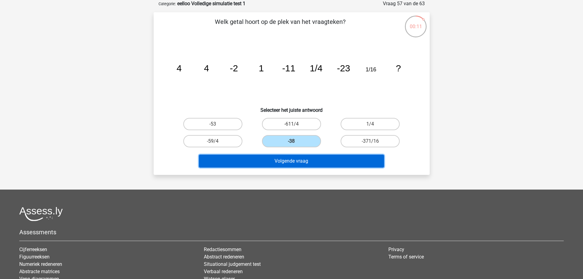
click at [329, 160] on button "Volgende vraag" at bounding box center [291, 160] width 185 height 13
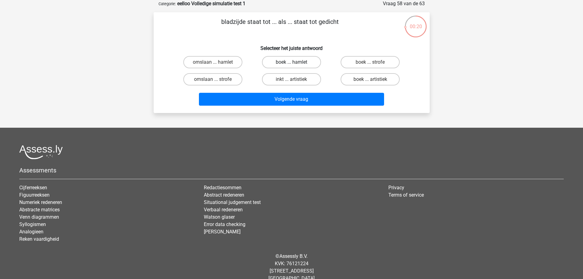
click at [302, 62] on label "boek ... hamlet" at bounding box center [291, 62] width 59 height 12
click at [295, 62] on input "boek ... hamlet" at bounding box center [293, 64] width 4 height 4
radio input "true"
click at [356, 66] on label "boek ... strofe" at bounding box center [369, 62] width 59 height 12
click at [370, 66] on input "boek ... strofe" at bounding box center [372, 64] width 4 height 4
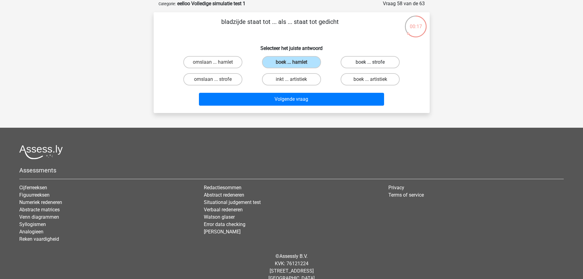
radio input "true"
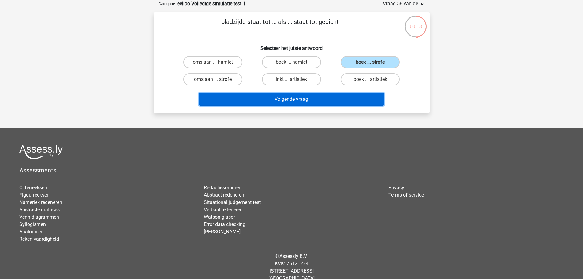
click at [331, 101] on button "Volgende vraag" at bounding box center [291, 99] width 185 height 13
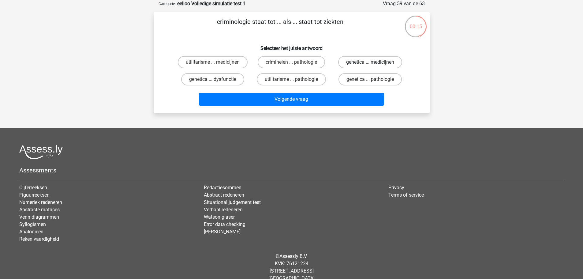
click at [364, 61] on label "genetica ... medicijnen" at bounding box center [370, 62] width 64 height 12
click at [370, 62] on input "genetica ... medicijnen" at bounding box center [372, 64] width 4 height 4
radio input "true"
click at [215, 62] on label "utilitarisme ... medicijnen" at bounding box center [213, 62] width 70 height 12
click at [215, 62] on input "utilitarisme ... medicijnen" at bounding box center [215, 64] width 4 height 4
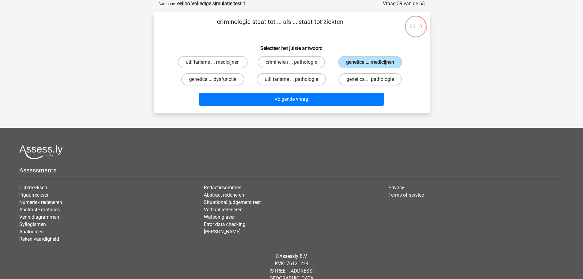
radio input "true"
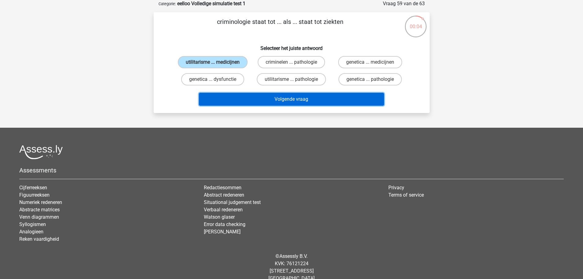
click at [273, 101] on button "Volgende vraag" at bounding box center [291, 99] width 185 height 13
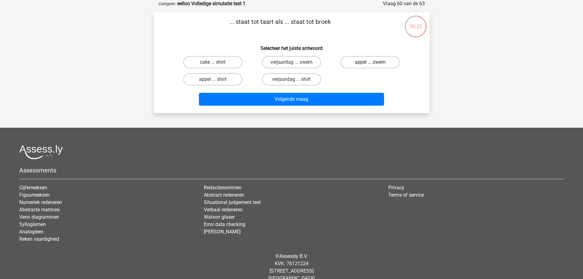
click at [365, 63] on label "appel ... zwem" at bounding box center [369, 62] width 59 height 12
click at [370, 63] on input "appel ... zwem" at bounding box center [372, 64] width 4 height 4
radio input "true"
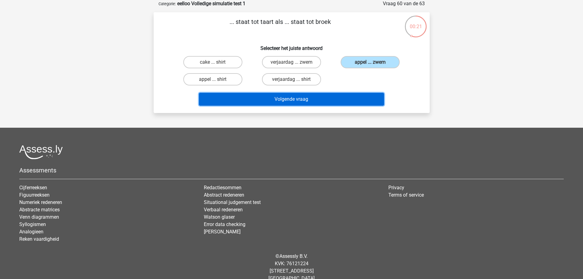
click at [361, 103] on button "Volgende vraag" at bounding box center [291, 99] width 185 height 13
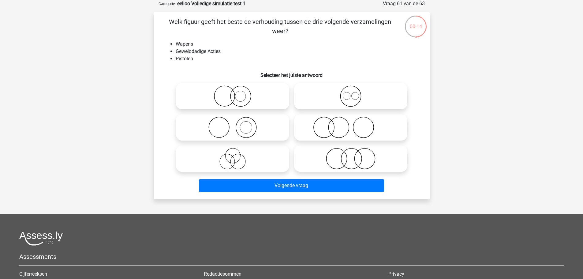
click at [254, 133] on icon at bounding box center [232, 127] width 108 height 21
click at [236, 124] on input "radio" at bounding box center [234, 122] width 4 height 4
radio input "true"
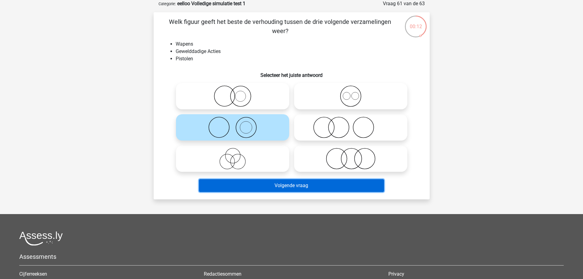
click at [310, 186] on button "Volgende vraag" at bounding box center [291, 185] width 185 height 13
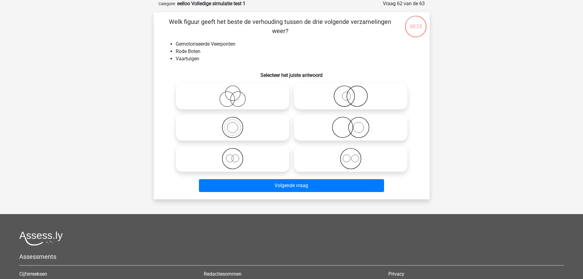
click at [335, 159] on icon at bounding box center [350, 158] width 108 height 21
click at [350, 155] on input "radio" at bounding box center [352, 153] width 4 height 4
radio input "true"
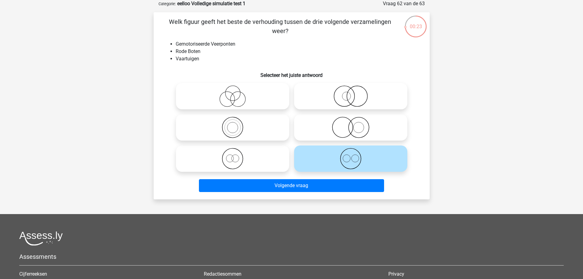
click at [258, 156] on icon at bounding box center [232, 158] width 108 height 21
click at [236, 155] on input "radio" at bounding box center [234, 153] width 4 height 4
radio input "true"
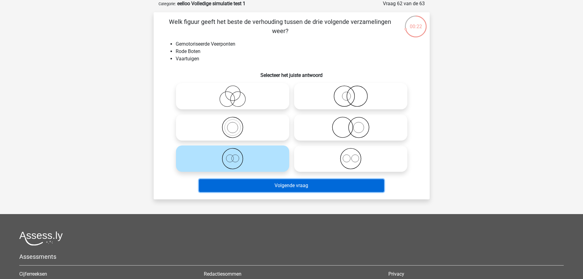
click at [299, 187] on button "Volgende vraag" at bounding box center [291, 185] width 185 height 13
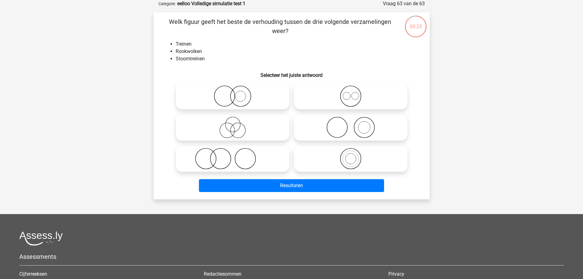
click at [350, 128] on icon at bounding box center [350, 127] width 108 height 21
click at [350, 124] on input "radio" at bounding box center [352, 122] width 4 height 4
radio input "true"
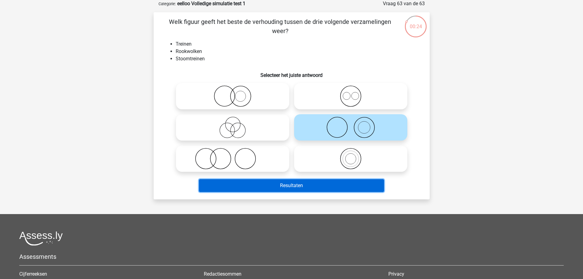
click at [327, 186] on button "Resultaten" at bounding box center [291, 185] width 185 height 13
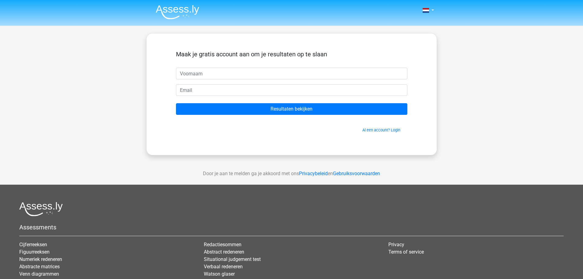
click at [198, 72] on input "text" at bounding box center [291, 74] width 231 height 12
type input "Levi"
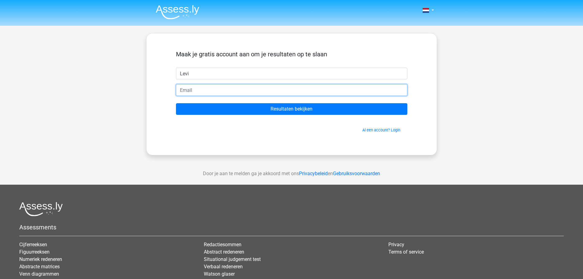
click at [217, 90] on input "email" at bounding box center [291, 90] width 231 height 12
type input "lpbdewinter@gmail.com"
drag, startPoint x: 237, startPoint y: 88, endPoint x: 175, endPoint y: 84, distance: 62.3
click at [175, 84] on div "Maak je gratis account aan om je resultaten op te slaan Levi lpbdewinter@gmail.…" at bounding box center [291, 94] width 261 height 92
click at [201, 89] on input "email" at bounding box center [291, 90] width 231 height 12
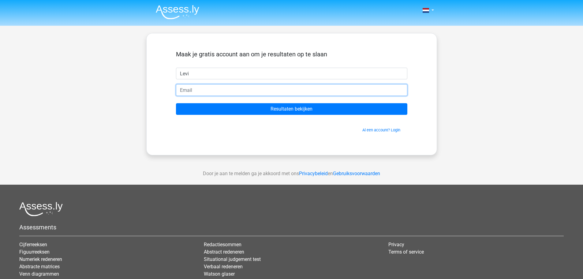
type input "lpbdewinter@gmail.com"
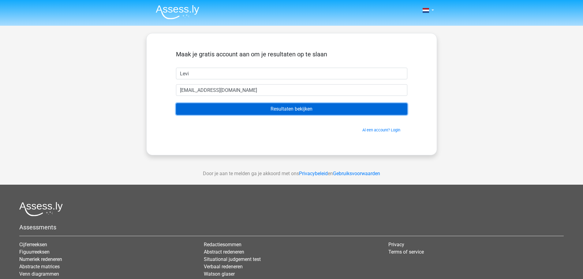
click at [261, 110] on input "Resultaten bekijken" at bounding box center [291, 109] width 231 height 12
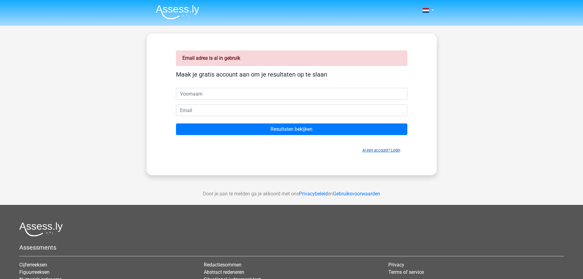
click at [381, 150] on link "Al een account? Login" at bounding box center [381, 150] width 38 height 5
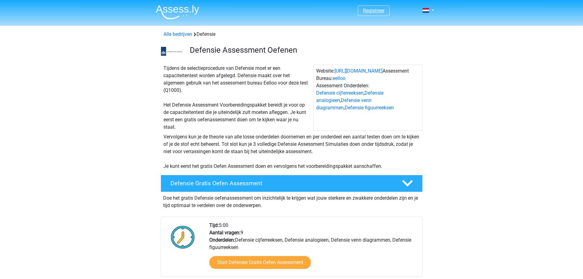
click at [369, 11] on link "Registreer" at bounding box center [373, 11] width 21 height 6
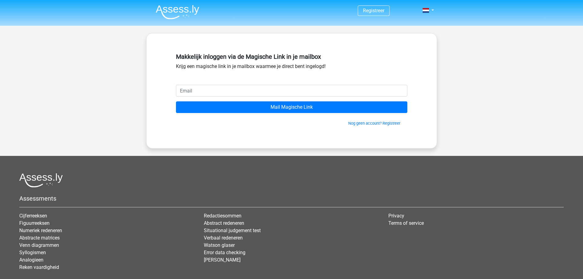
click at [246, 94] on input "email" at bounding box center [291, 91] width 231 height 12
type input "[EMAIL_ADDRESS][DOMAIN_NAME]"
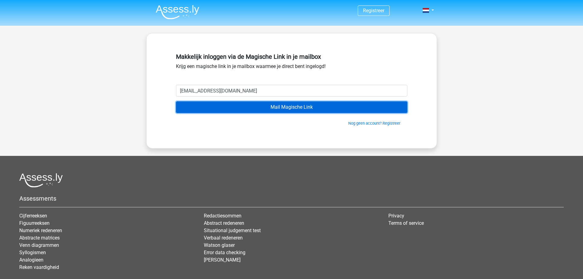
click at [298, 106] on input "Mail Magische Link" at bounding box center [291, 107] width 231 height 12
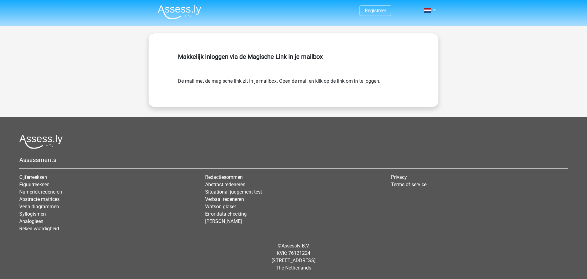
click at [102, 41] on div "Registreer" at bounding box center [293, 138] width 587 height 276
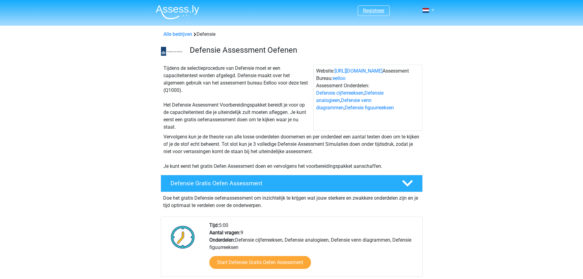
click at [371, 8] on link "Registreer" at bounding box center [373, 11] width 21 height 6
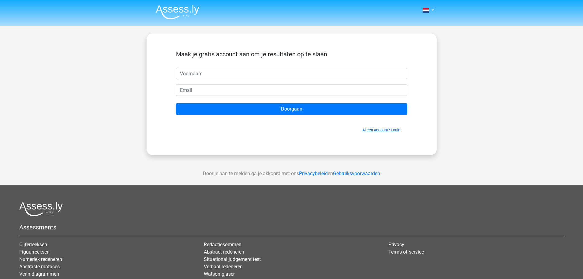
click at [380, 131] on link "Al een account? Login" at bounding box center [381, 130] width 38 height 5
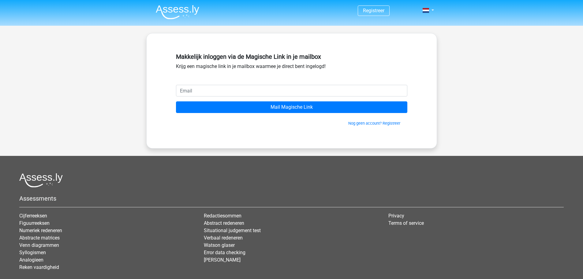
click at [228, 90] on input "email" at bounding box center [291, 91] width 231 height 12
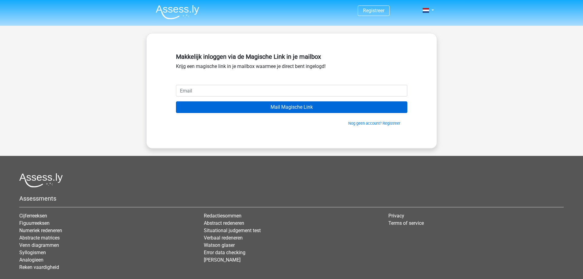
type input "[EMAIL_ADDRESS][DOMAIN_NAME]"
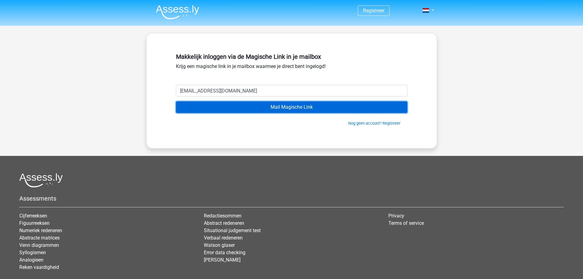
click at [231, 106] on input "Mail Magische Link" at bounding box center [291, 107] width 231 height 12
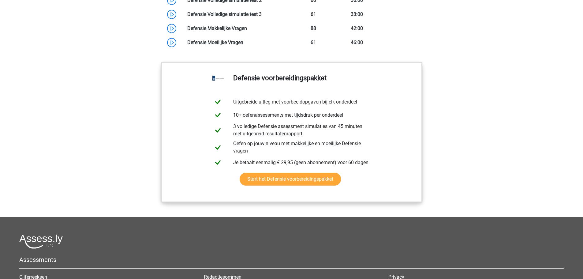
scroll to position [642, 0]
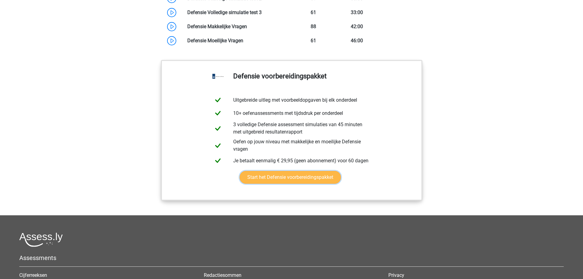
click at [292, 183] on link "Start het Defensie voorbereidingspakket" at bounding box center [289, 177] width 101 height 13
